Goal: Information Seeking & Learning: Learn about a topic

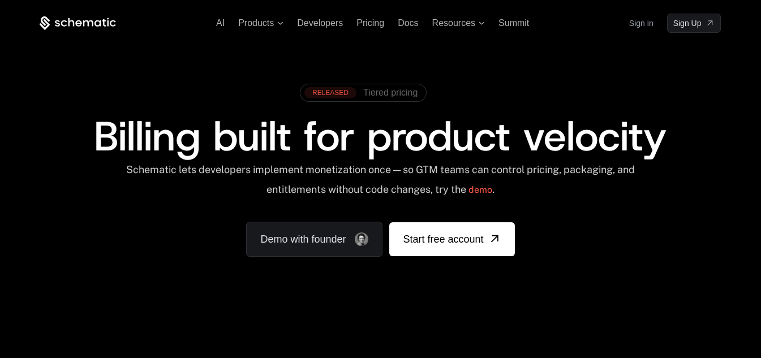
click at [405, 92] on span "Tiered pricing" at bounding box center [390, 93] width 54 height 10
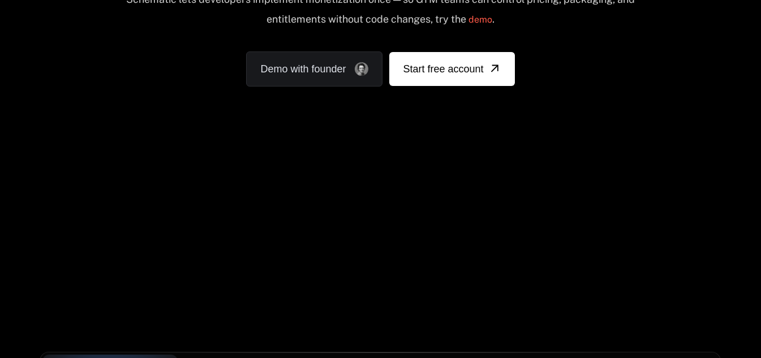
scroll to position [283, 0]
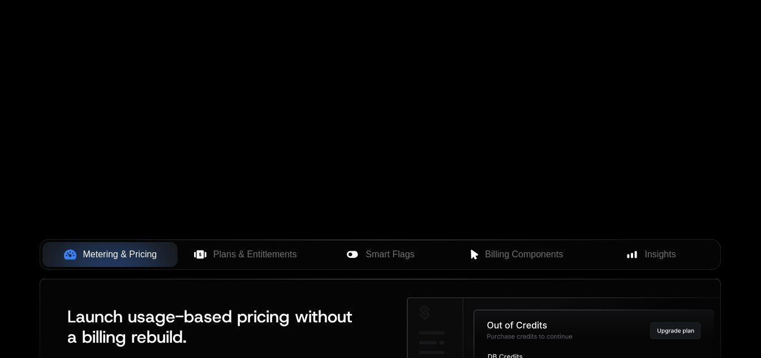
drag, startPoint x: 403, startPoint y: 123, endPoint x: 464, endPoint y: 149, distance: 65.7
click at [464, 149] on div "Your browser does not support the video tag." at bounding box center [380, 51] width 736 height 477
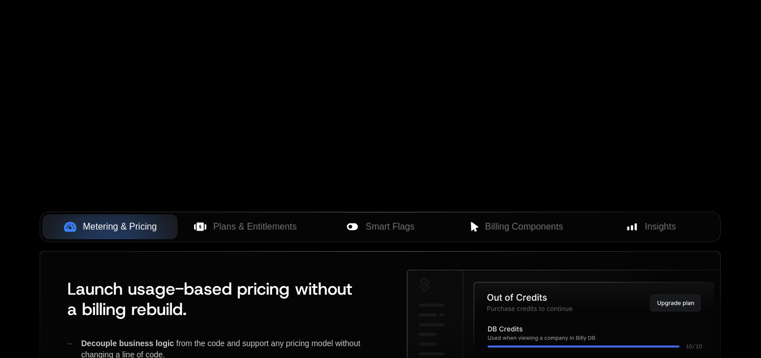
scroll to position [396, 0]
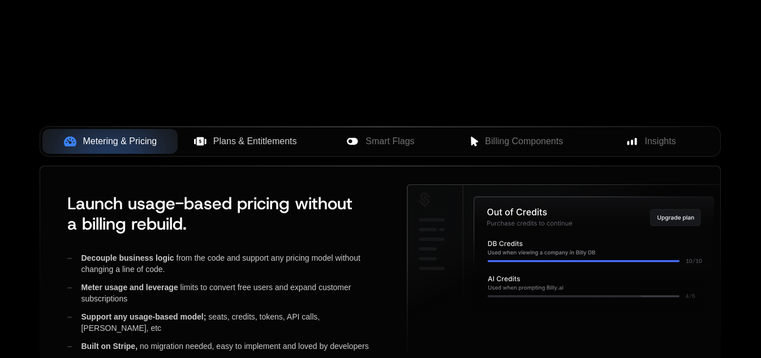
click at [239, 135] on span "Plans & Entitlements" at bounding box center [255, 142] width 84 height 14
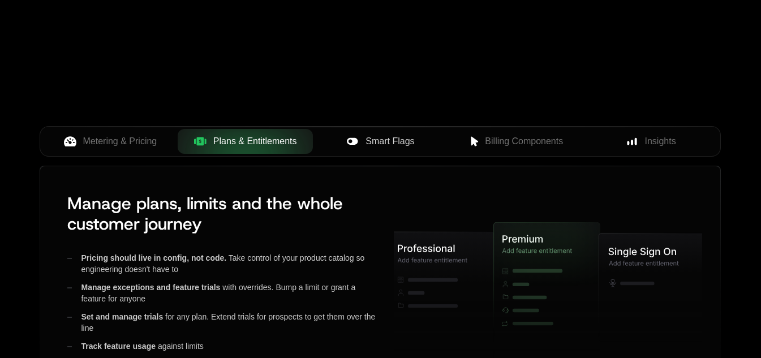
click at [380, 148] on span "Smart Flags" at bounding box center [390, 142] width 49 height 14
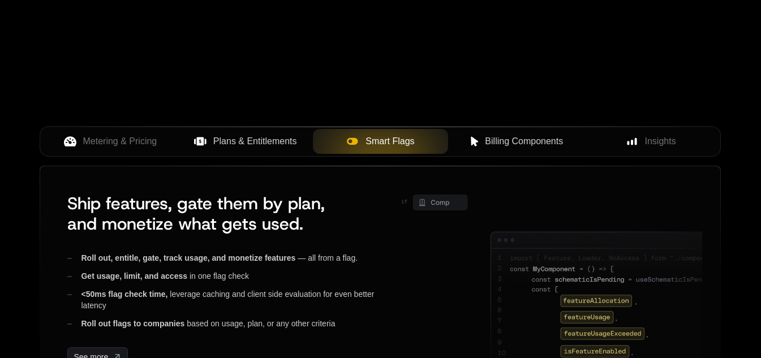
click at [532, 147] on span "Billing Components" at bounding box center [524, 142] width 78 height 14
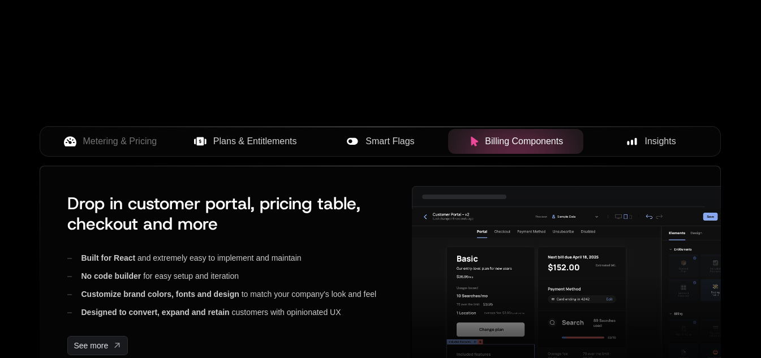
click at [645, 143] on span "Insights" at bounding box center [660, 142] width 31 height 14
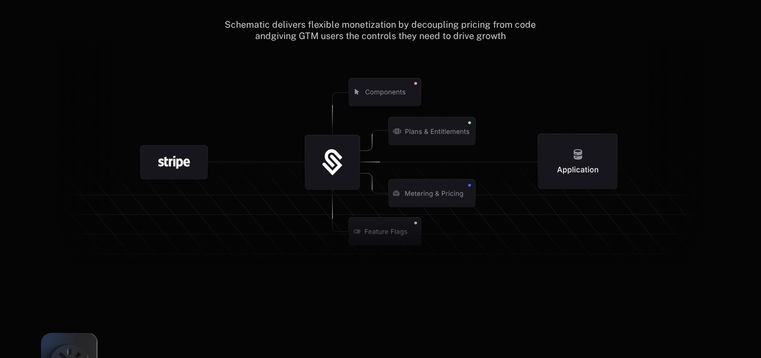
scroll to position [1302, 0]
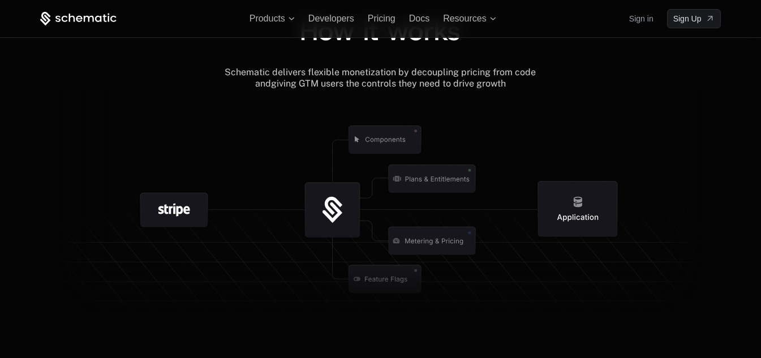
drag, startPoint x: 461, startPoint y: 187, endPoint x: 296, endPoint y: 168, distance: 165.8
click at [296, 168] on g at bounding box center [409, 279] width 1046 height 397
drag, startPoint x: 261, startPoint y: 212, endPoint x: 495, endPoint y: 306, distance: 252.0
click at [495, 306] on g at bounding box center [396, 279] width 1046 height 397
drag, startPoint x: 391, startPoint y: 191, endPoint x: 294, endPoint y: 184, distance: 97.0
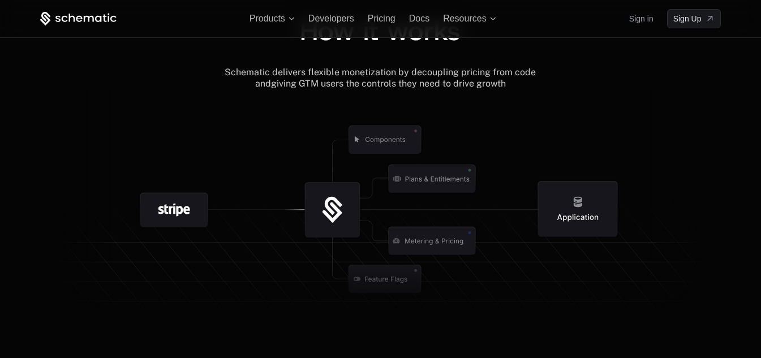
click at [294, 184] on icon at bounding box center [333, 210] width 118 height 118
